Goal: Navigation & Orientation: Understand site structure

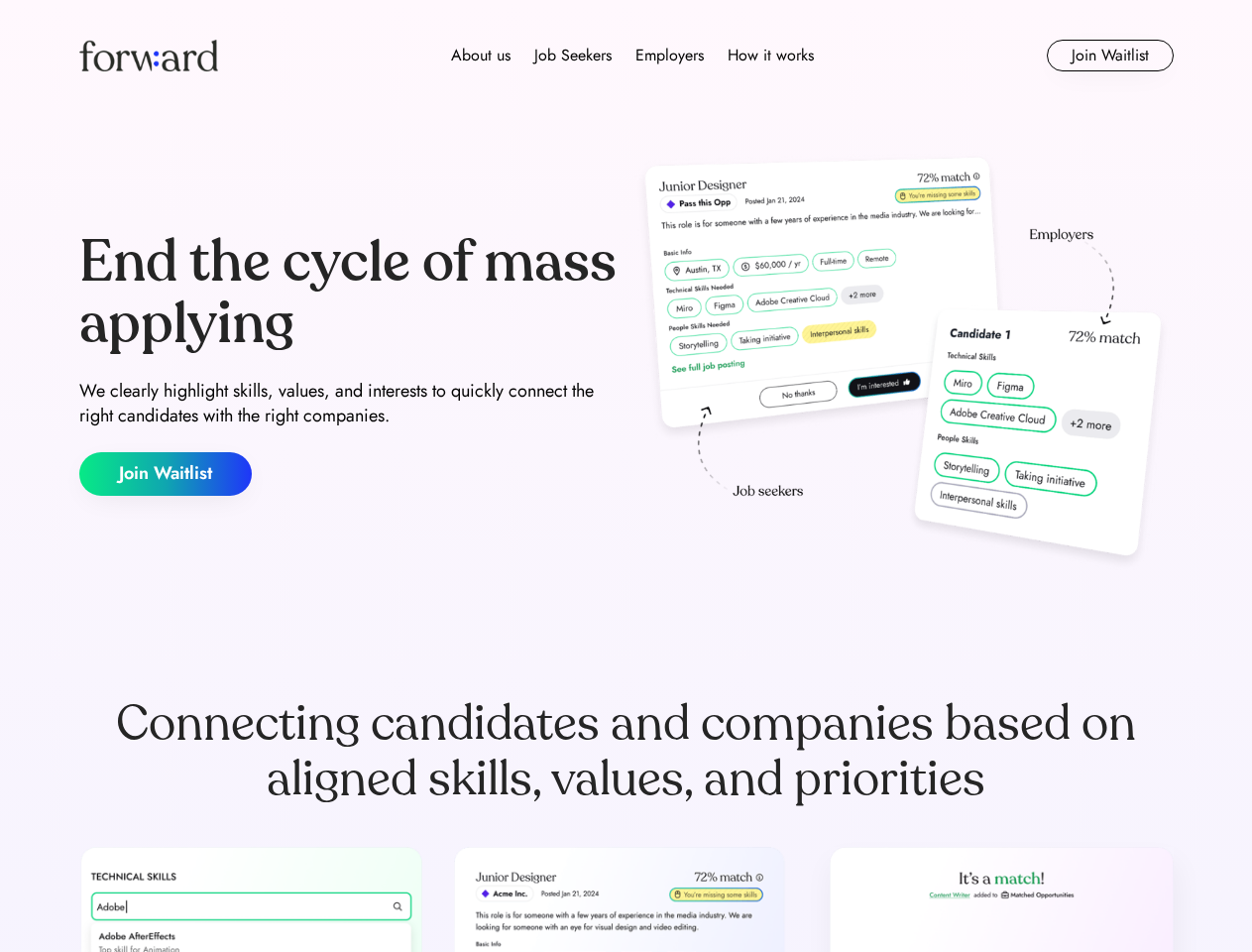
click at [626, 476] on div "End the cycle of mass applying We clearly highlight skills, values, and interes…" at bounding box center [627, 364] width 1095 height 427
click at [627, 56] on div "About us Job Seekers Employers How it works" at bounding box center [633, 56] width 782 height 24
click at [149, 56] on img at bounding box center [149, 56] width 139 height 32
click at [633, 56] on div "About us Job Seekers Employers How it works" at bounding box center [633, 56] width 782 height 24
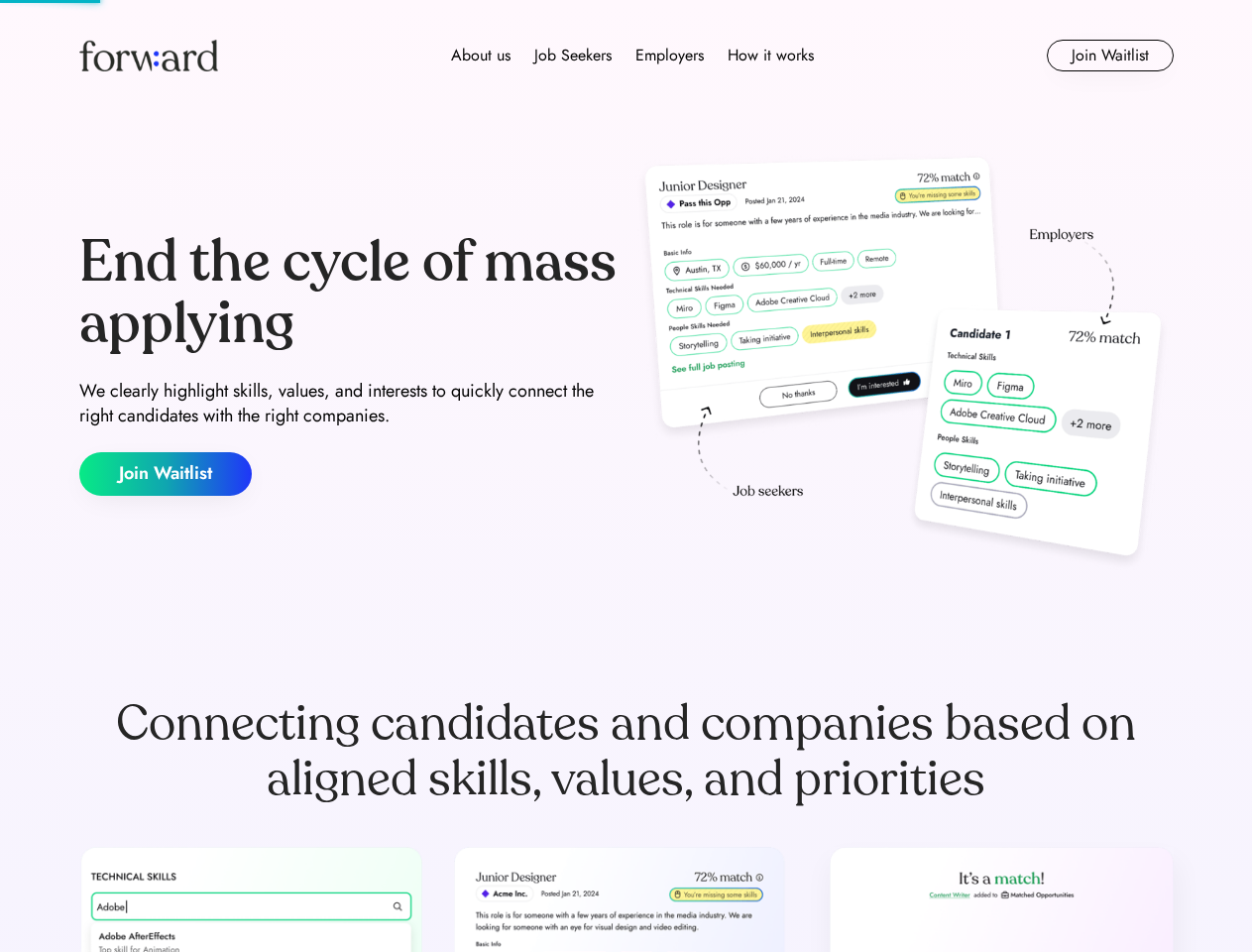
click at [480, 56] on div "About us" at bounding box center [481, 56] width 60 height 24
click at [573, 56] on div "Job Seekers" at bounding box center [573, 56] width 78 height 24
click at [669, 56] on div "Employers" at bounding box center [670, 56] width 69 height 24
click at [770, 56] on div "How it works" at bounding box center [771, 56] width 87 height 24
click at [1109, 56] on button "Join Waitlist" at bounding box center [1109, 56] width 127 height 32
